Goal: Download file/media

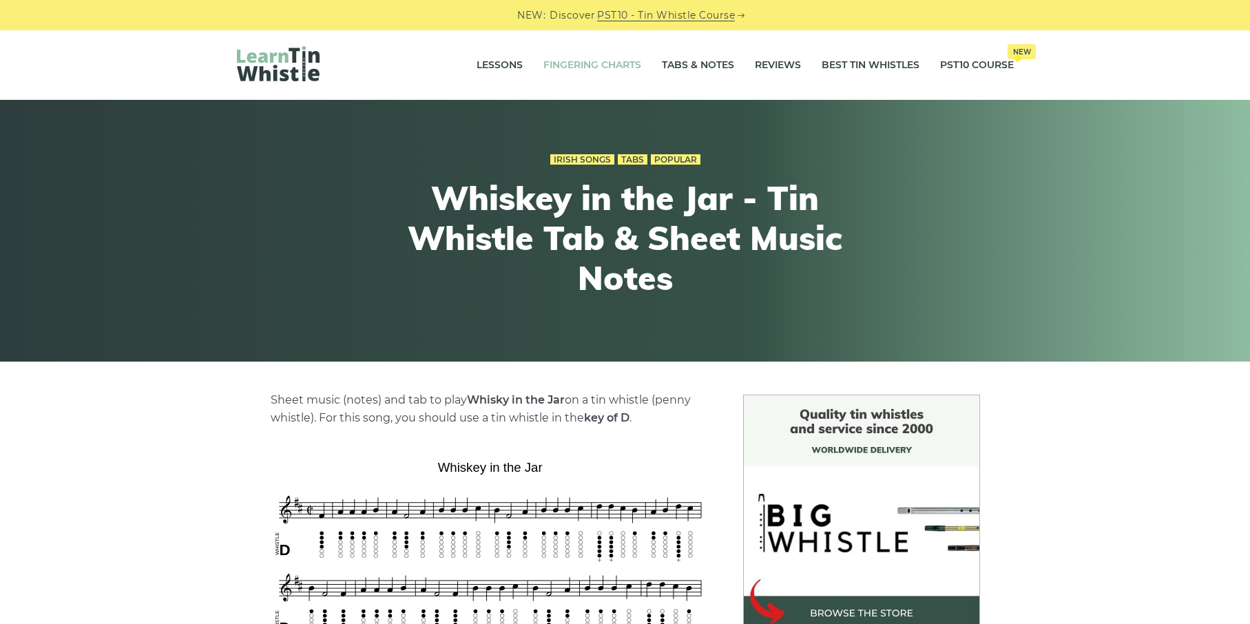
click at [587, 61] on link "Fingering Charts" at bounding box center [592, 65] width 98 height 34
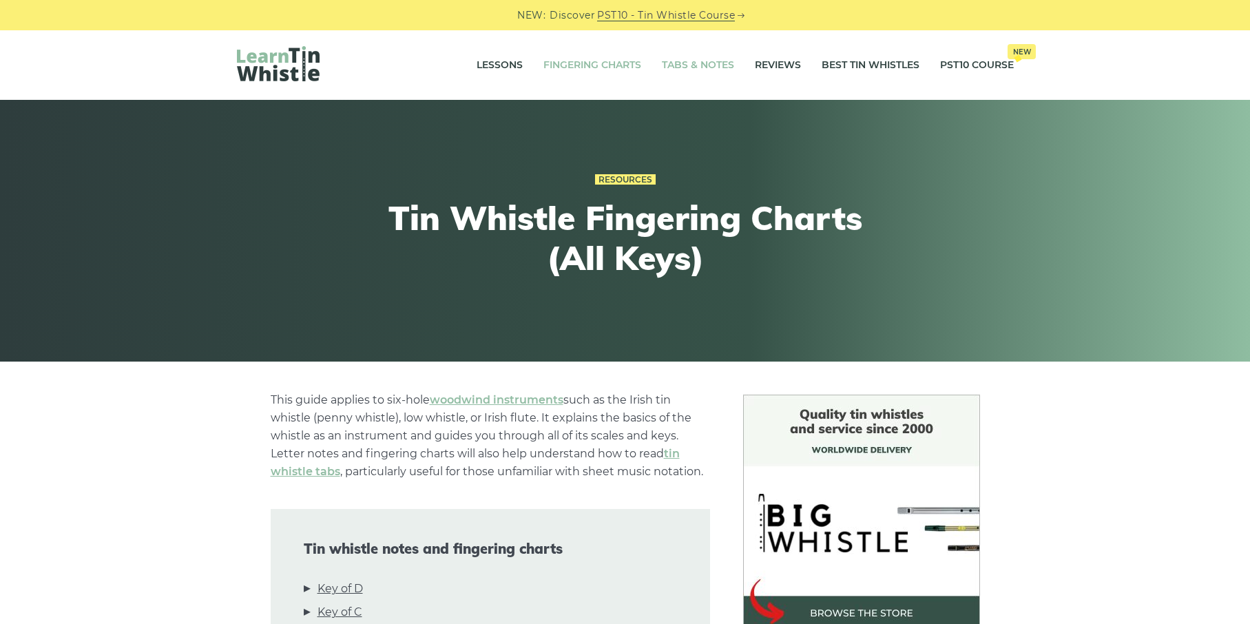
click at [662, 69] on link "Tabs & Notes" at bounding box center [698, 65] width 72 height 34
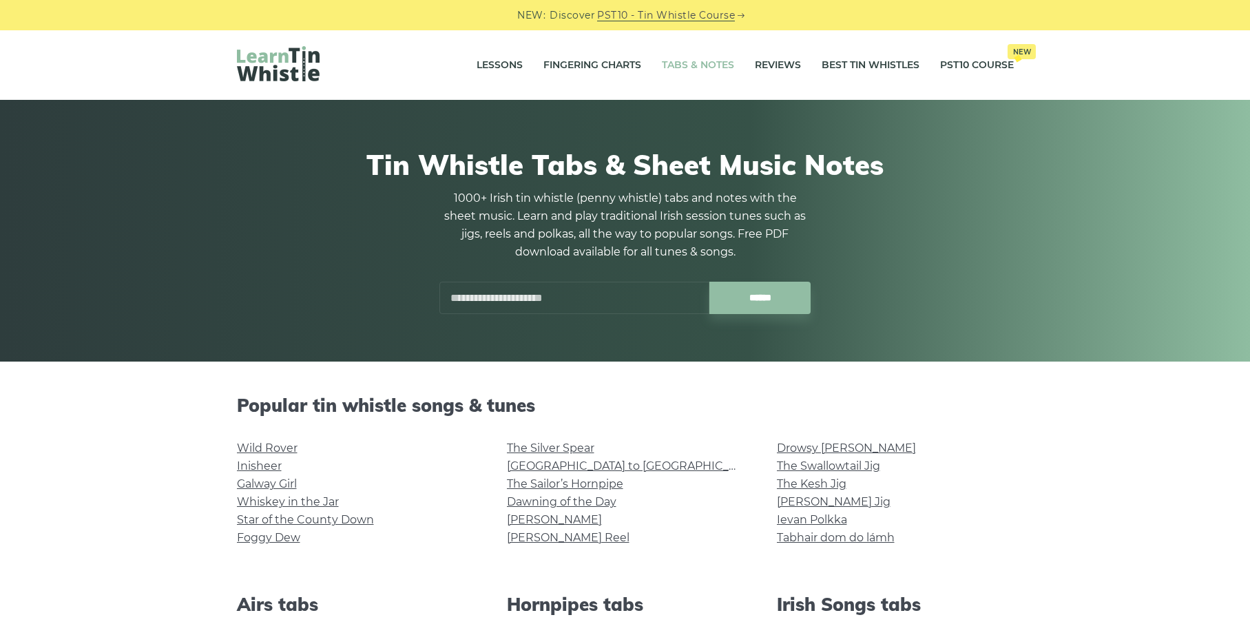
click at [647, 286] on div at bounding box center [654, 287] width 32 height 32
click at [591, 289] on input "text" at bounding box center [574, 298] width 270 height 32
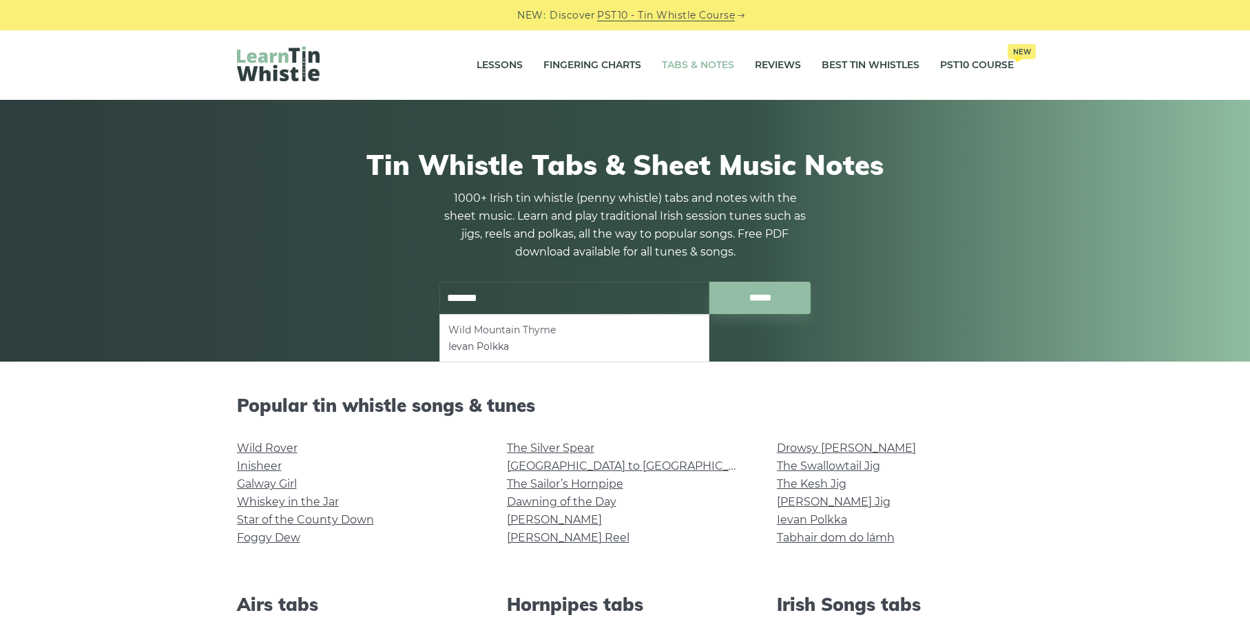
click at [560, 323] on li "Wild Mountain Thyme" at bounding box center [574, 330] width 252 height 17
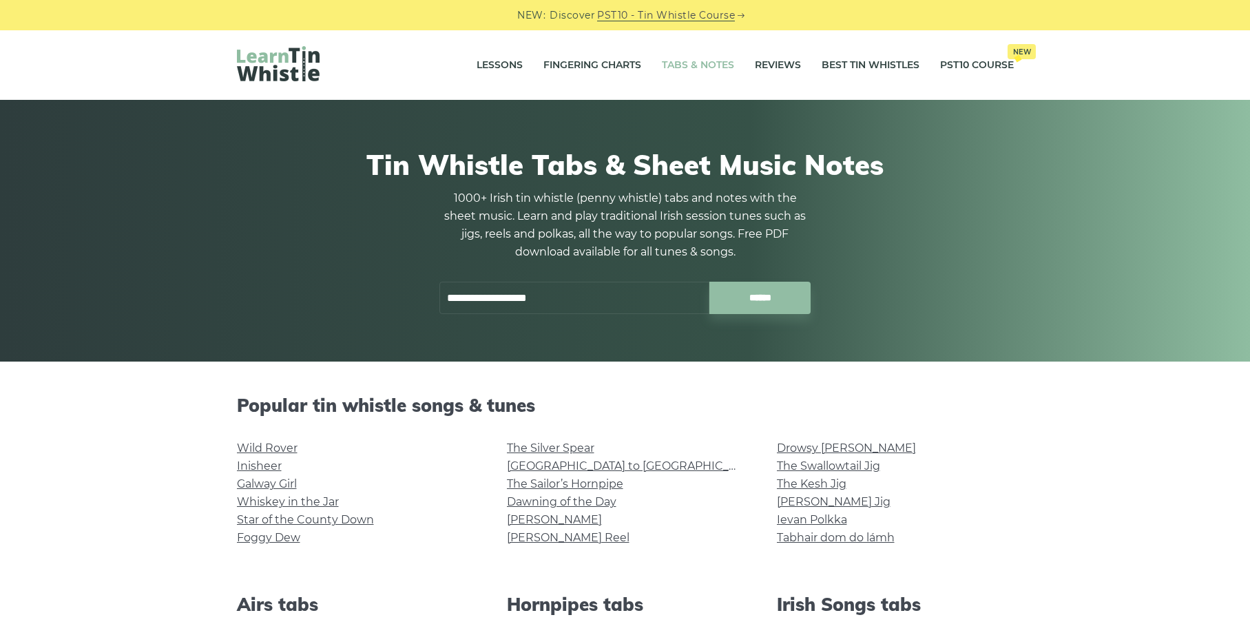
type input "**********"
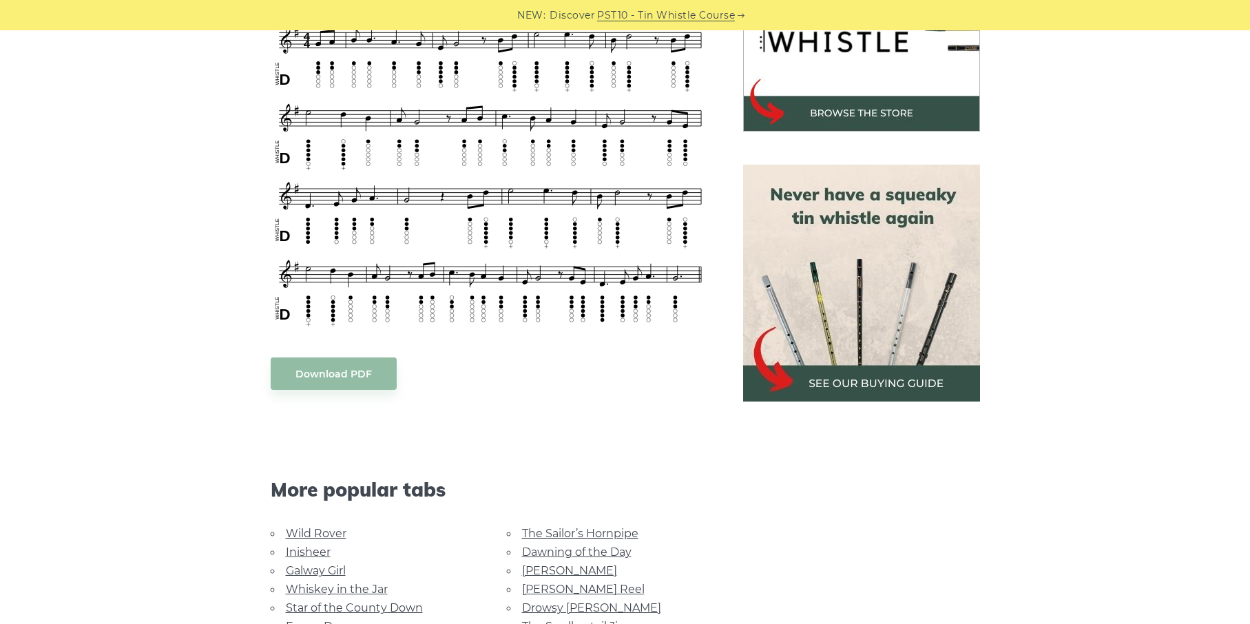
scroll to position [525, 0]
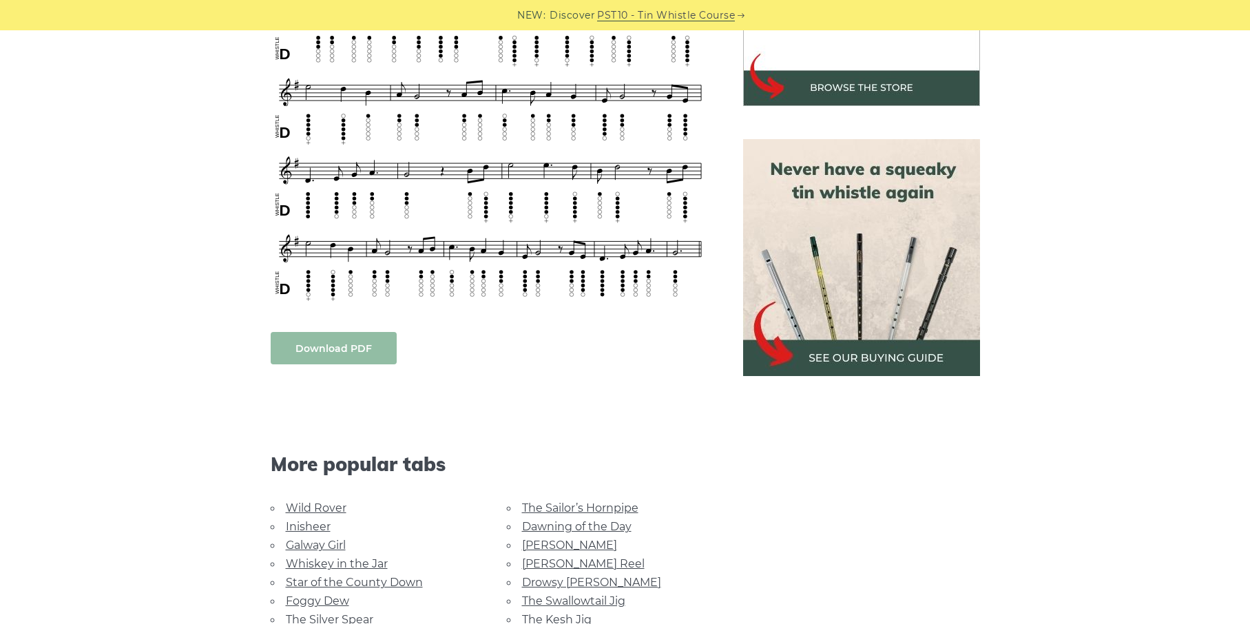
click at [329, 337] on link "Download PDF" at bounding box center [334, 348] width 126 height 32
